Goal: Task Accomplishment & Management: Manage account settings

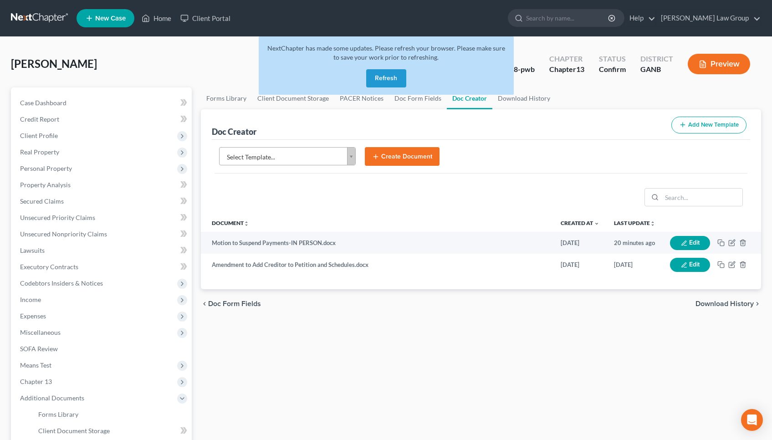
click at [388, 75] on button "Refresh" at bounding box center [386, 78] width 40 height 18
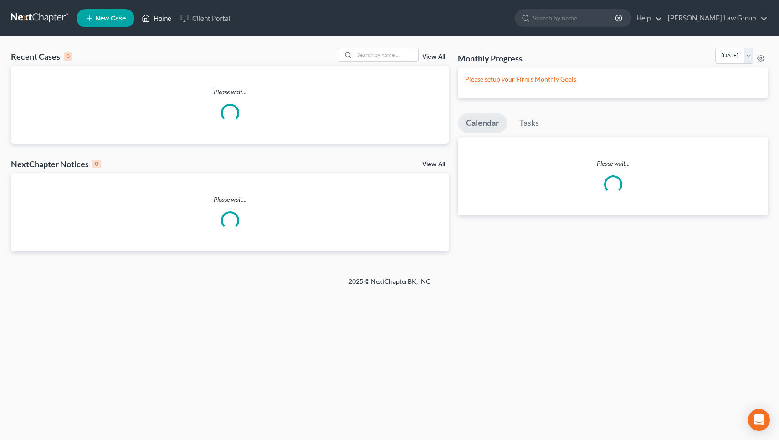
click at [163, 24] on link "Home" at bounding box center [156, 18] width 39 height 16
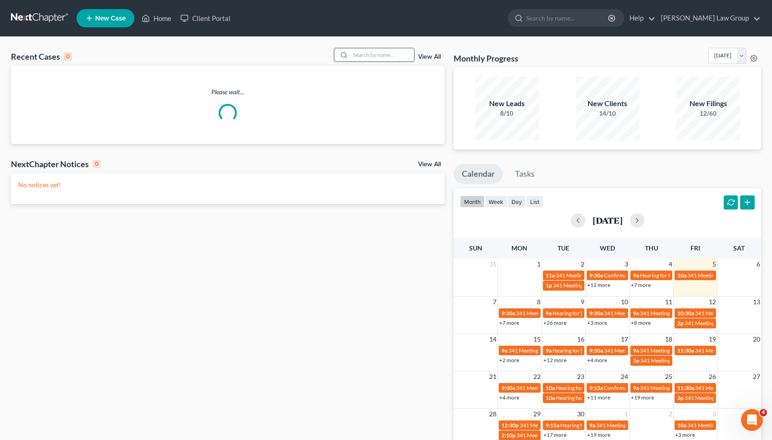
click at [392, 55] on input "search" at bounding box center [382, 54] width 64 height 13
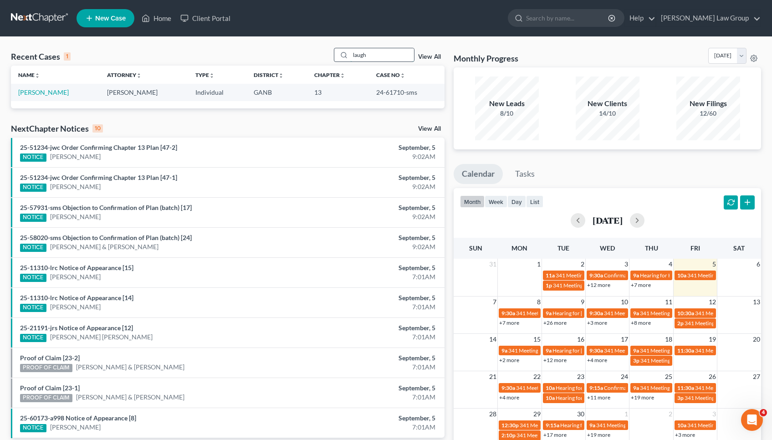
type input "laugh"
drag, startPoint x: 368, startPoint y: 58, endPoint x: 53, endPoint y: 92, distance: 316.1
click at [53, 92] on link "Daugherty, Sandra" at bounding box center [43, 92] width 51 height 8
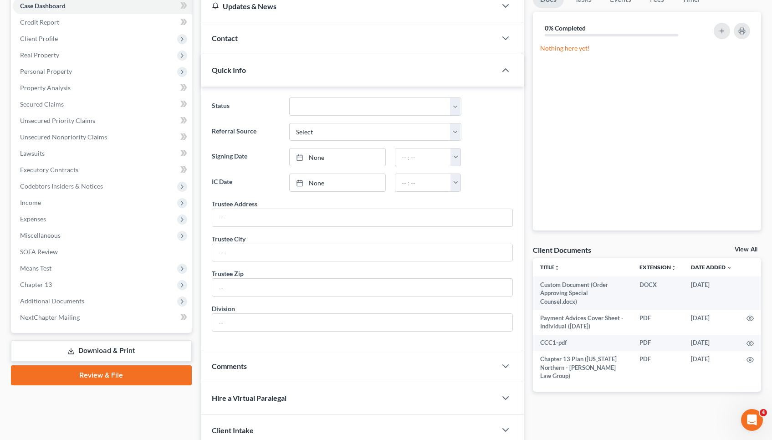
scroll to position [100, 0]
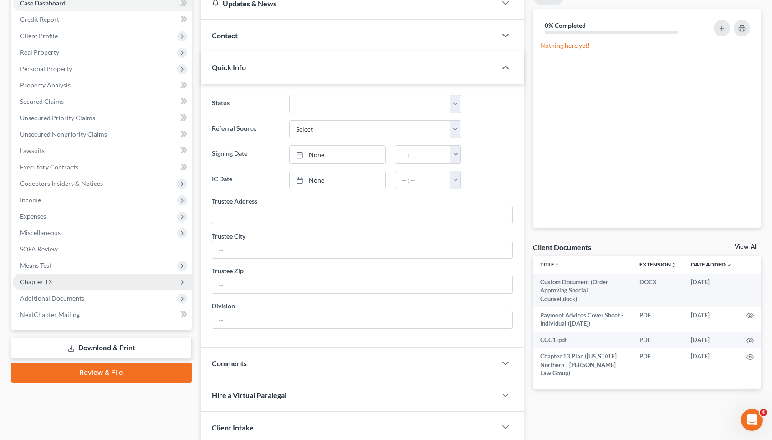
click at [93, 278] on span "Chapter 13" at bounding box center [102, 282] width 179 height 16
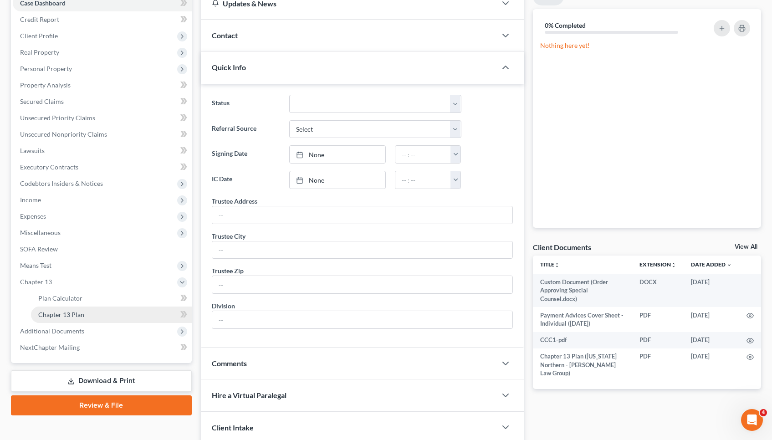
click at [88, 312] on link "Chapter 13 Plan" at bounding box center [111, 314] width 161 height 16
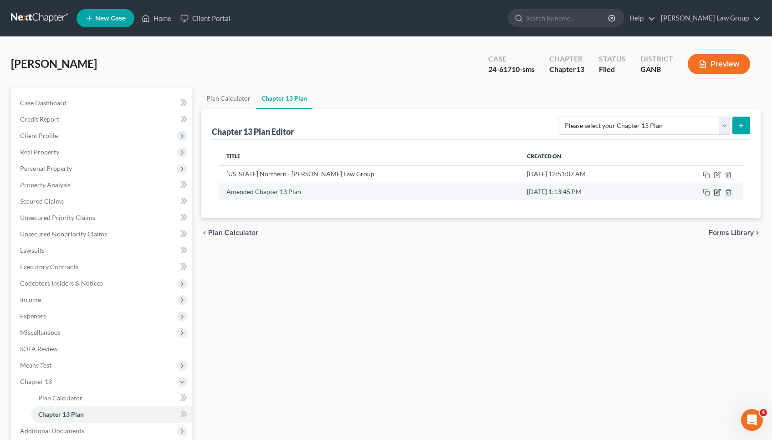
click at [719, 193] on icon "button" at bounding box center [717, 192] width 7 height 7
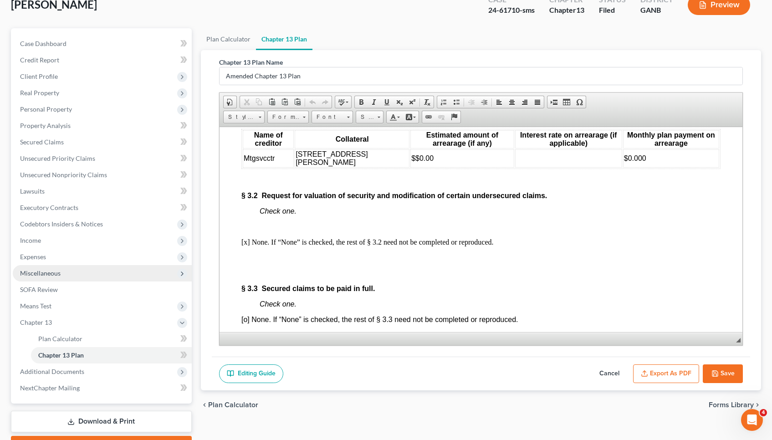
scroll to position [65, 0]
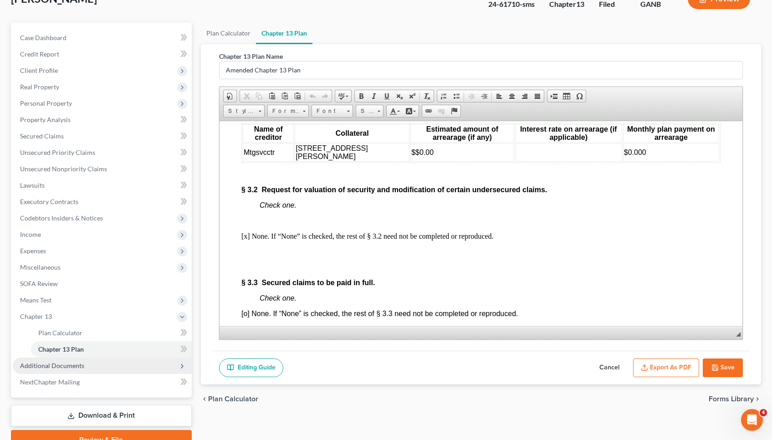
click at [90, 360] on span "Additional Documents" at bounding box center [102, 366] width 179 height 16
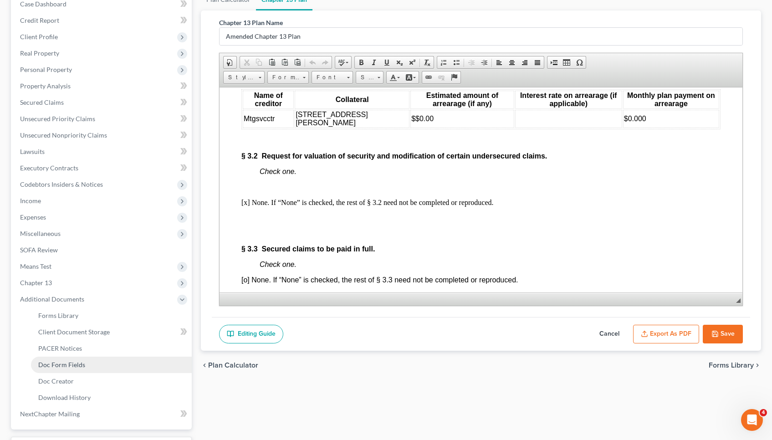
scroll to position [101, 0]
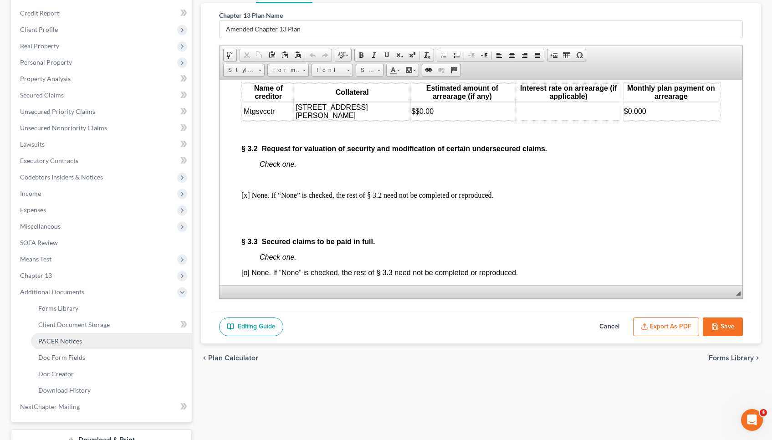
click at [84, 344] on link "PACER Notices" at bounding box center [111, 341] width 161 height 16
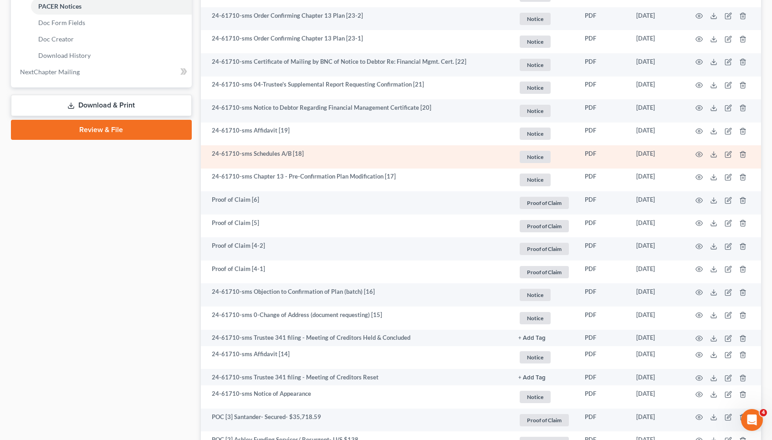
scroll to position [450, 0]
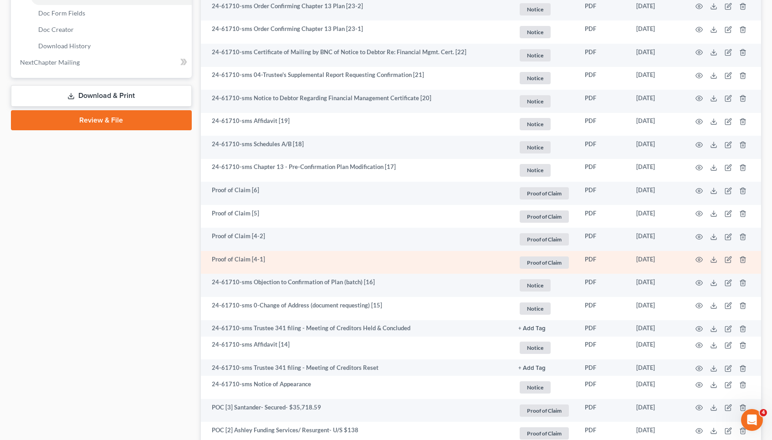
click at [703, 257] on td at bounding box center [722, 262] width 77 height 23
click at [698, 257] on icon "button" at bounding box center [699, 259] width 7 height 5
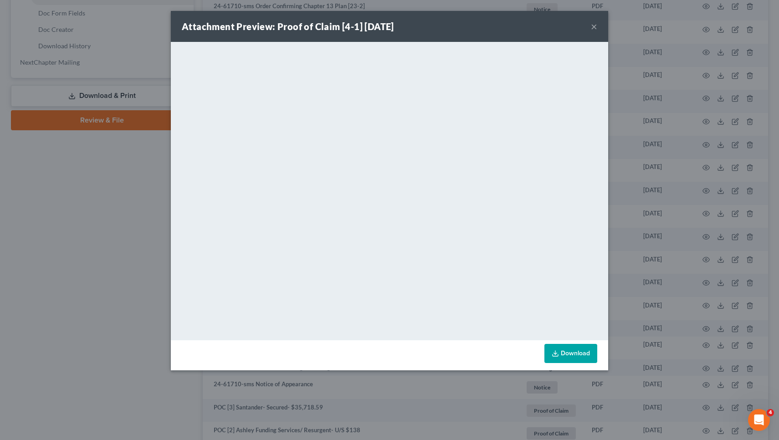
click at [597, 26] on button "×" at bounding box center [594, 26] width 6 height 11
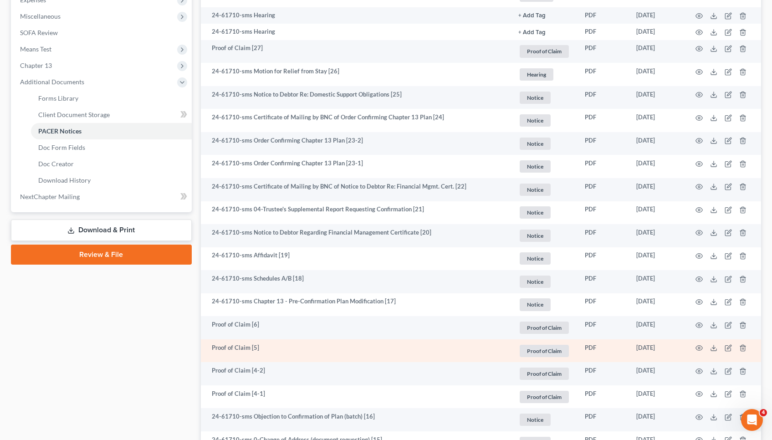
scroll to position [317, 0]
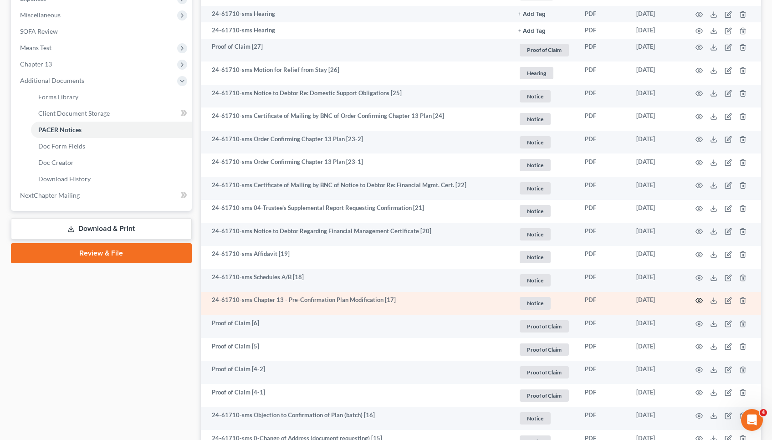
click at [697, 301] on icon "button" at bounding box center [699, 300] width 7 height 5
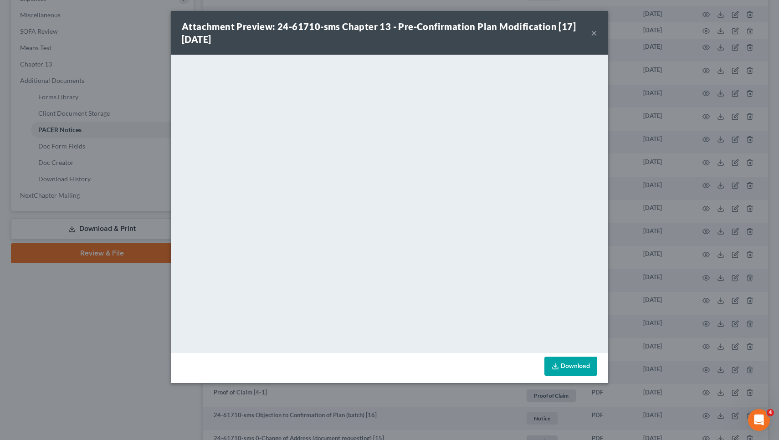
click at [595, 34] on button "×" at bounding box center [594, 32] width 6 height 11
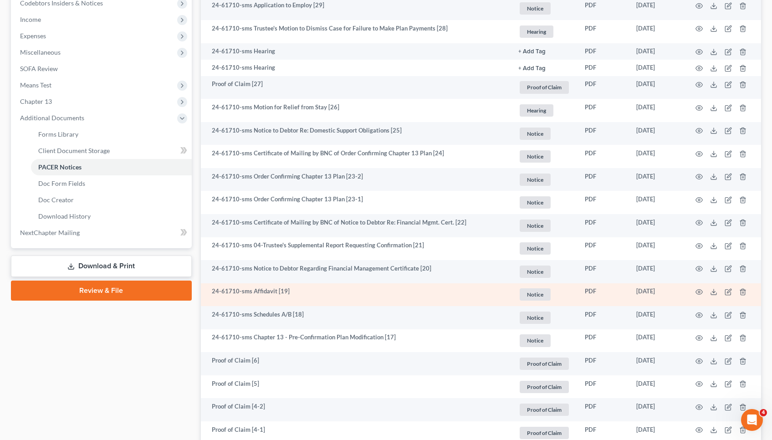
scroll to position [278, 0]
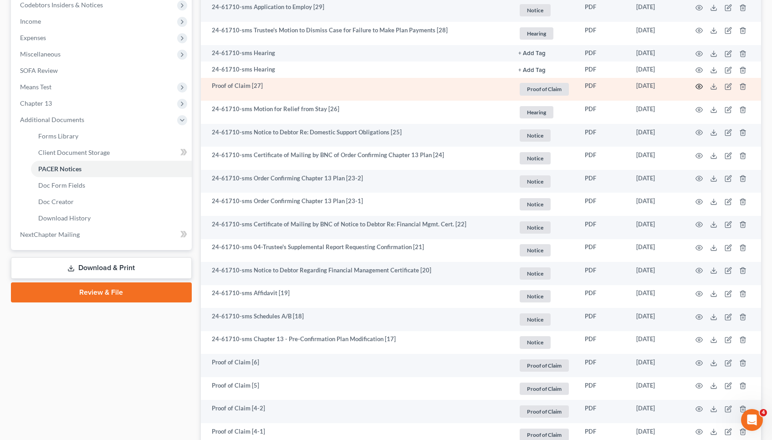
click at [702, 87] on icon "button" at bounding box center [699, 86] width 7 height 5
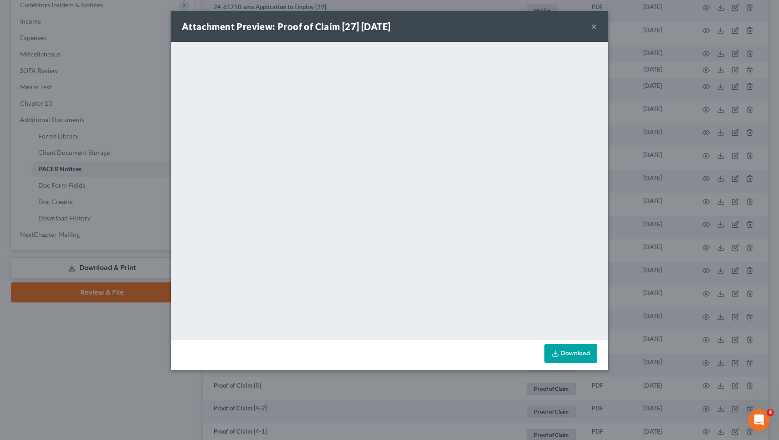
click at [595, 29] on button "×" at bounding box center [594, 26] width 6 height 11
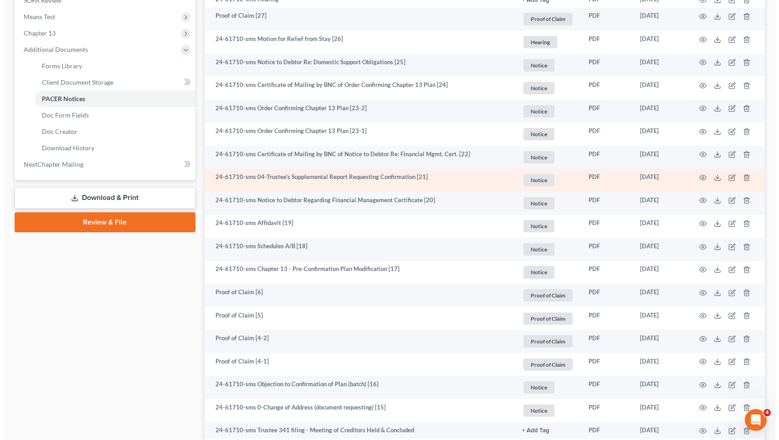
scroll to position [352, 0]
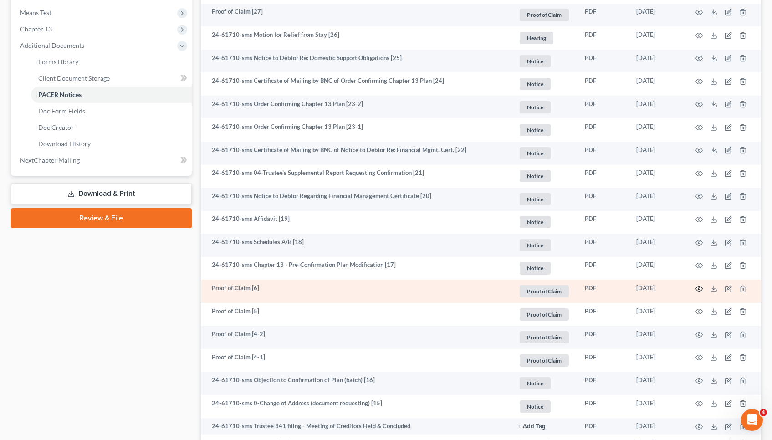
click at [701, 287] on icon "button" at bounding box center [698, 288] width 7 height 7
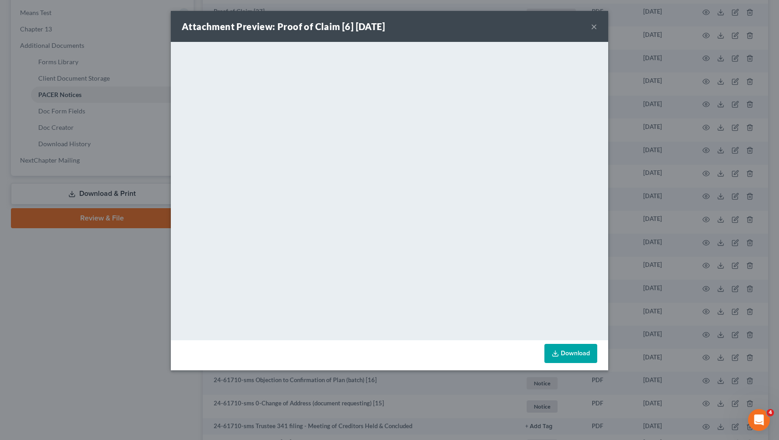
click at [598, 24] on div "Attachment Preview: Proof of Claim [6] 01/13/2025 ×" at bounding box center [389, 26] width 437 height 31
click at [593, 27] on button "×" at bounding box center [594, 26] width 6 height 11
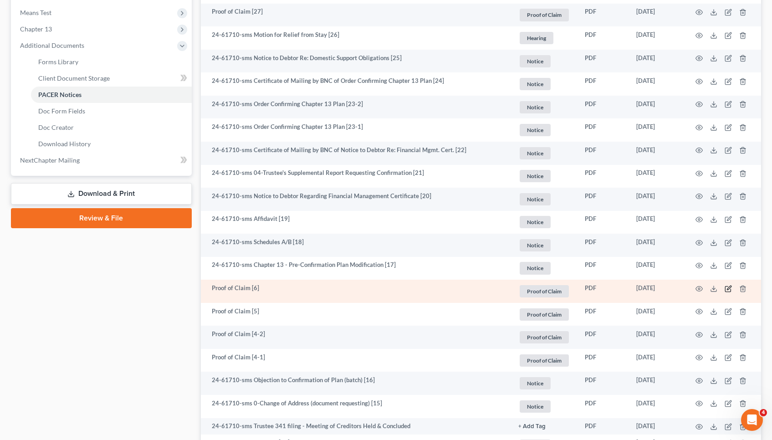
click at [725, 288] on icon "button" at bounding box center [727, 288] width 5 height 5
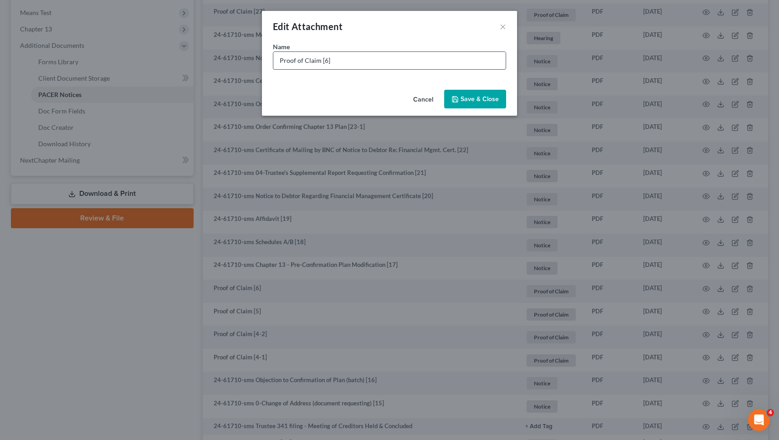
click at [471, 61] on input "Proof of Claim [6]" at bounding box center [389, 60] width 232 height 17
type input "Proof of Claim [6] ACS Pri Care"
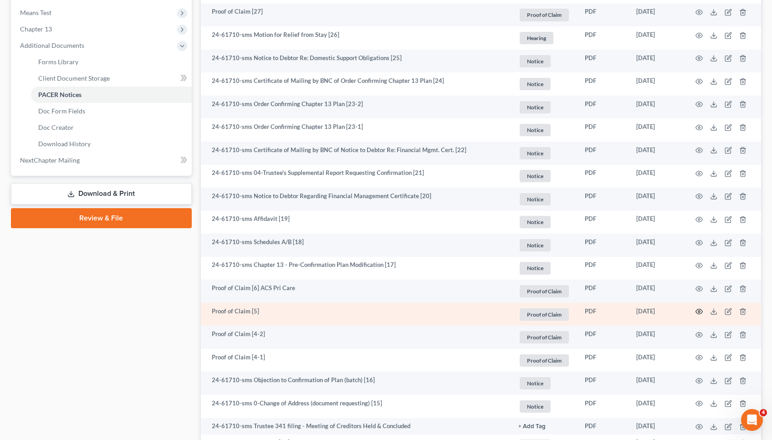
click at [699, 311] on circle "button" at bounding box center [699, 312] width 2 height 2
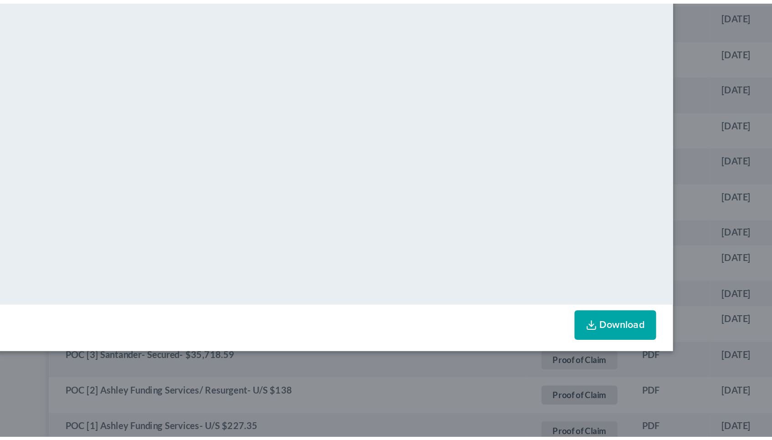
scroll to position [553, 0]
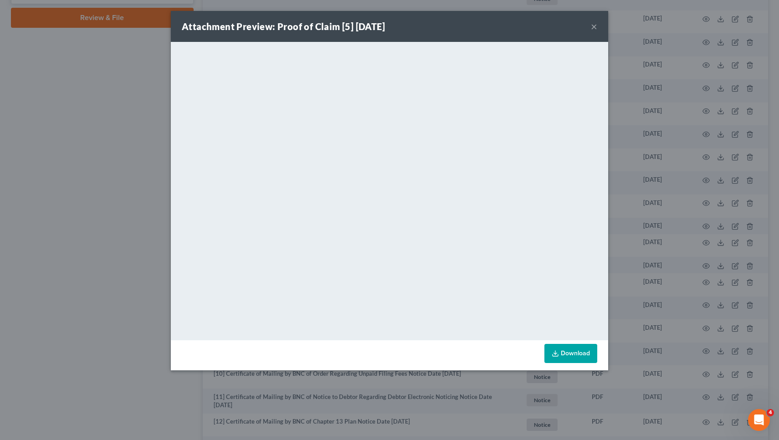
click at [578, 361] on link "Download" at bounding box center [570, 353] width 53 height 19
click at [592, 27] on button "×" at bounding box center [594, 26] width 6 height 11
